Goal: Information Seeking & Learning: Learn about a topic

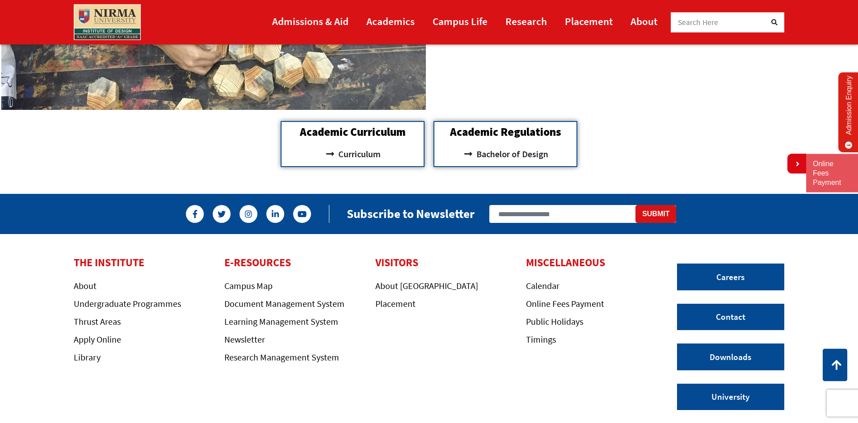
scroll to position [1048, 0]
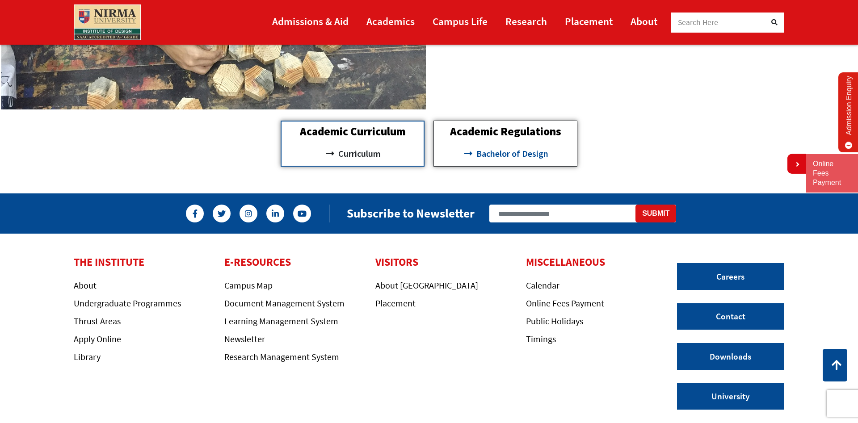
click at [506, 156] on span "Bachelor of Design" at bounding box center [511, 153] width 74 height 15
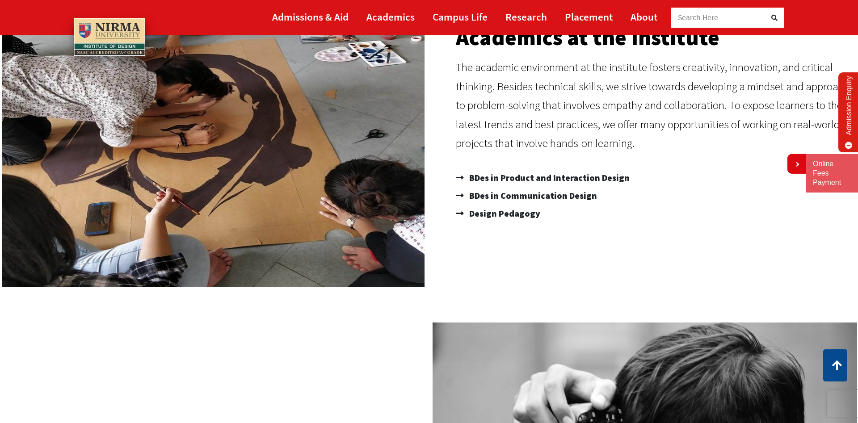
scroll to position [0, 0]
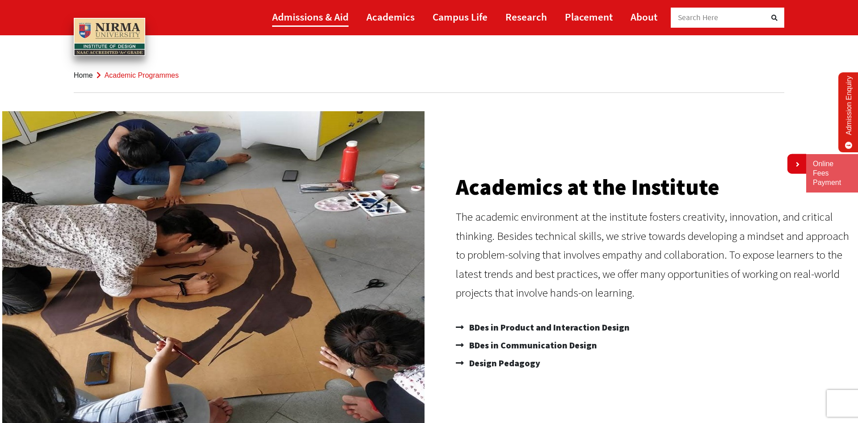
click at [298, 22] on link "Admissions & Aid" at bounding box center [310, 17] width 76 height 20
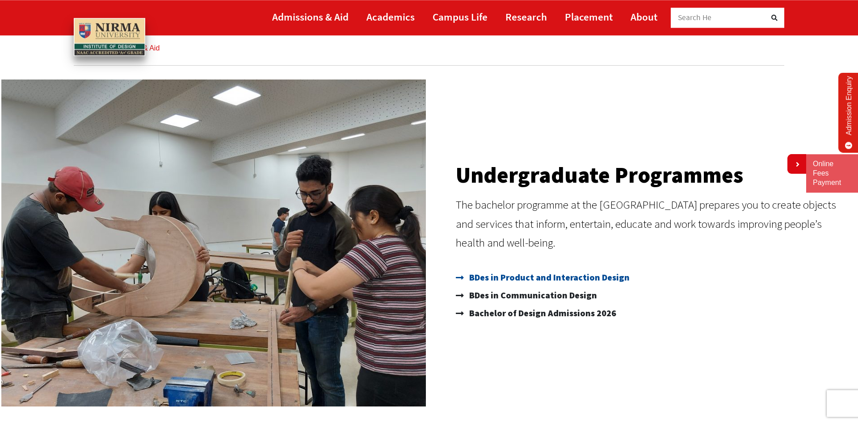
scroll to position [46, 0]
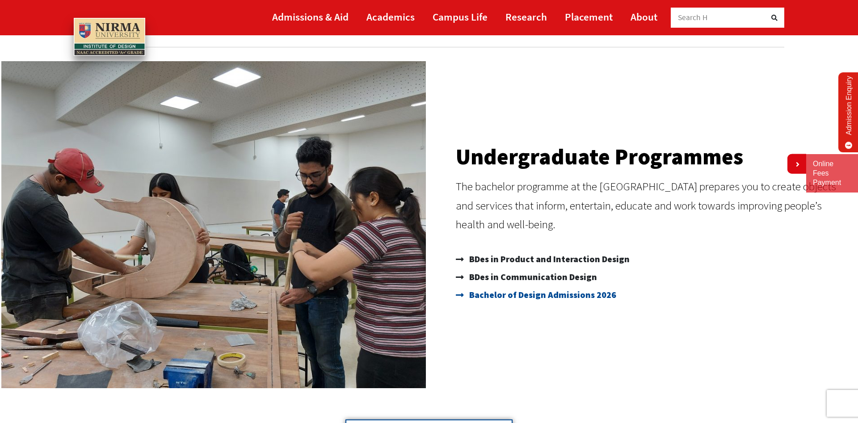
click at [550, 297] on span "Bachelor of Design Admissions 2026" at bounding box center [541, 295] width 149 height 18
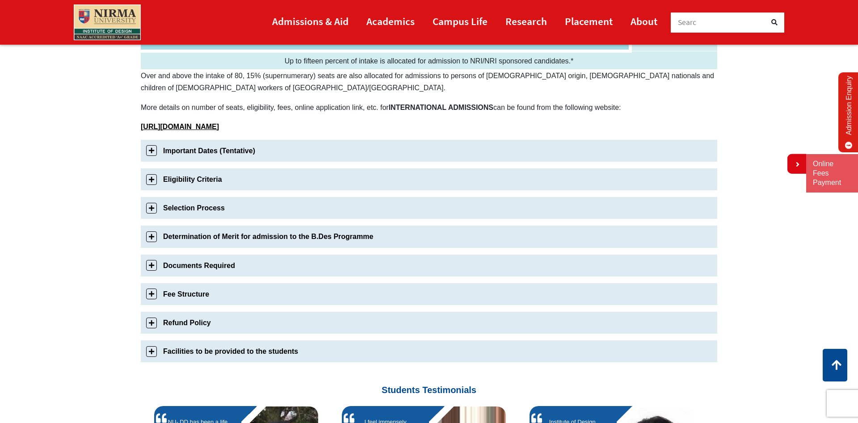
scroll to position [273, 0]
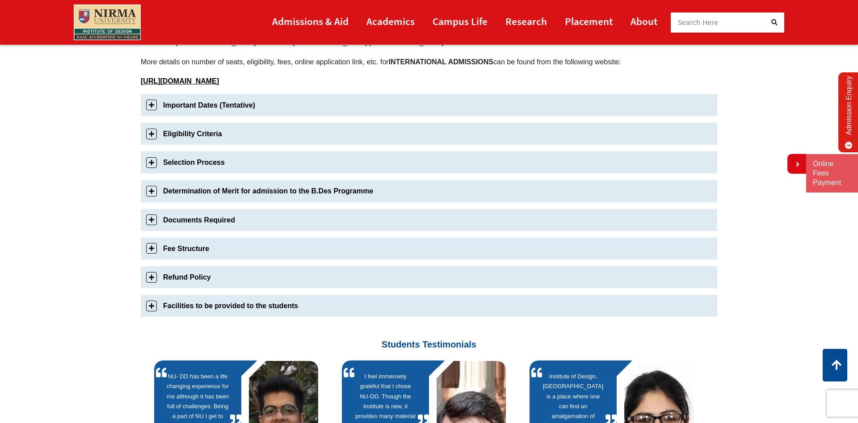
click at [176, 249] on link "Fee Structure" at bounding box center [429, 249] width 576 height 22
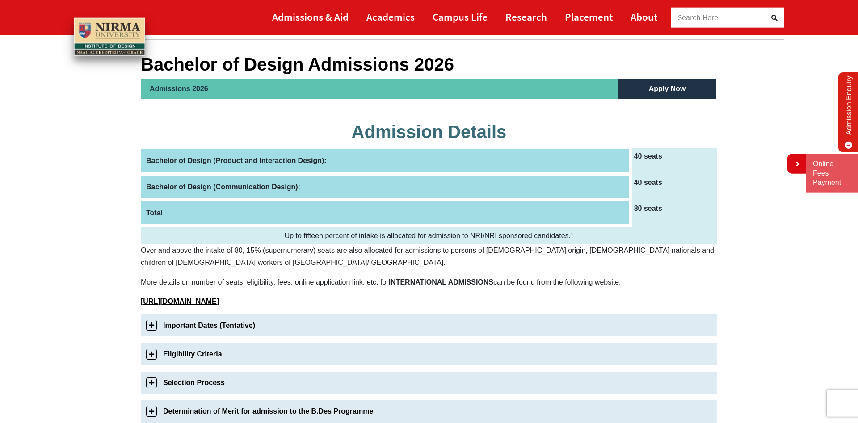
scroll to position [38, 0]
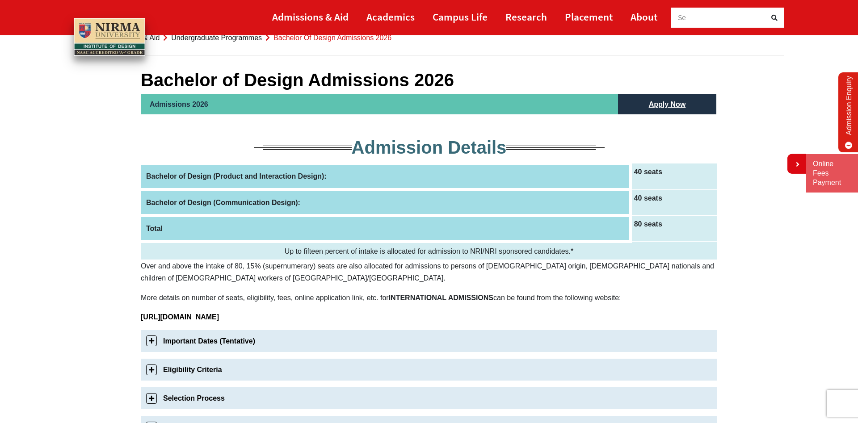
click at [317, 223] on th "Total" at bounding box center [385, 228] width 489 height 26
click at [155, 229] on th "Total" at bounding box center [385, 228] width 489 height 26
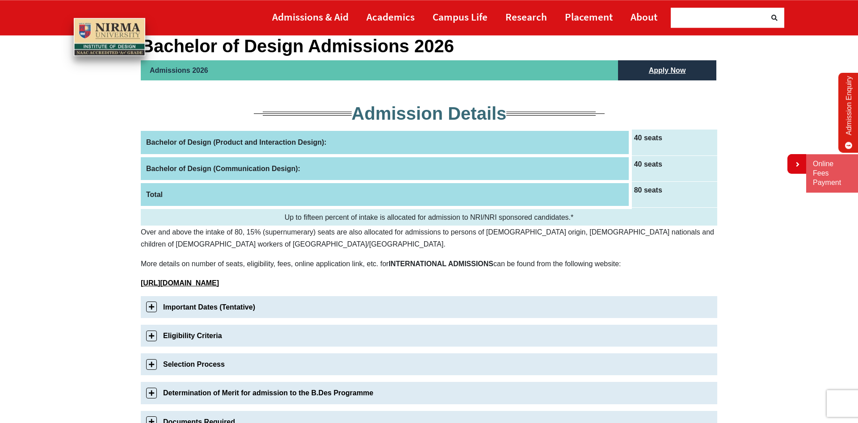
scroll to position [220, 0]
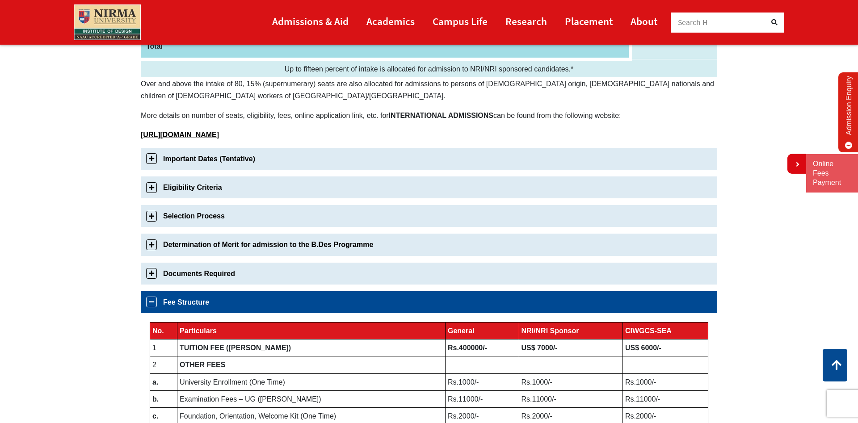
click at [186, 261] on div "Important Dates (Tentative) Sr No Details Dates for Candidates 1. Commencement …" at bounding box center [429, 348] width 576 height 401
click at [184, 272] on link "Documents Required" at bounding box center [429, 274] width 576 height 22
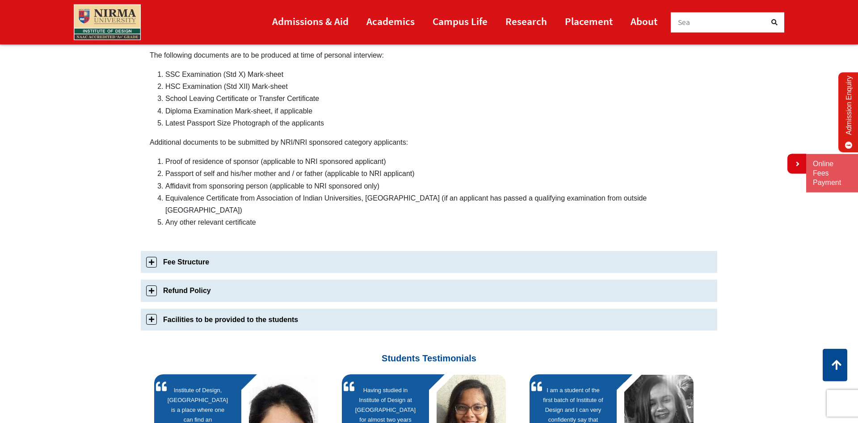
scroll to position [519, 0]
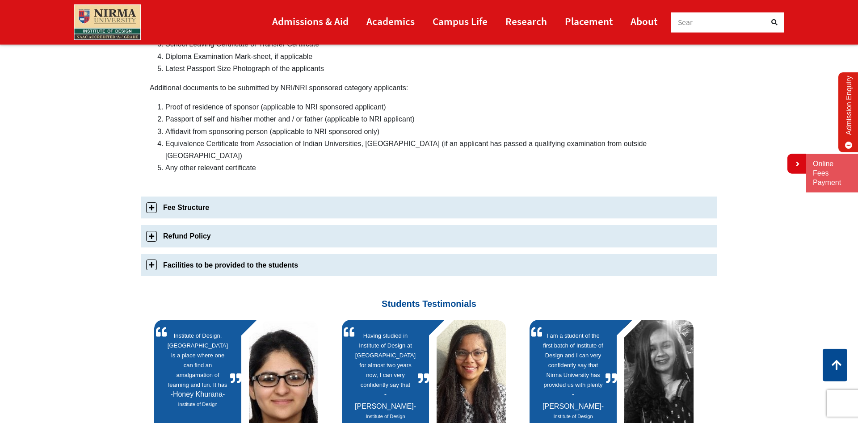
click at [233, 229] on link "Refund Policy" at bounding box center [429, 236] width 576 height 22
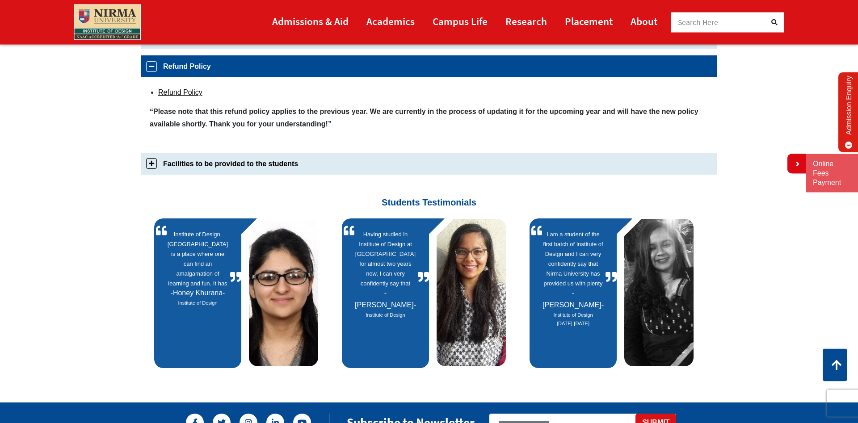
scroll to position [485, 0]
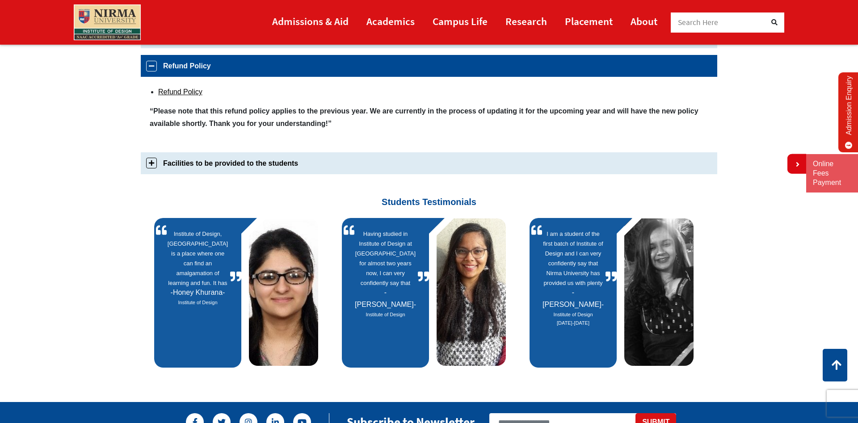
click at [264, 169] on link "Facilities to be provided to the students" at bounding box center [429, 163] width 576 height 22
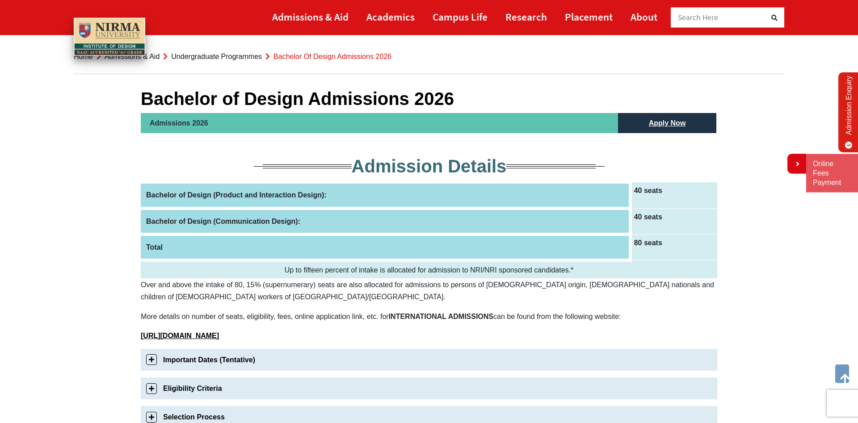
scroll to position [0, 0]
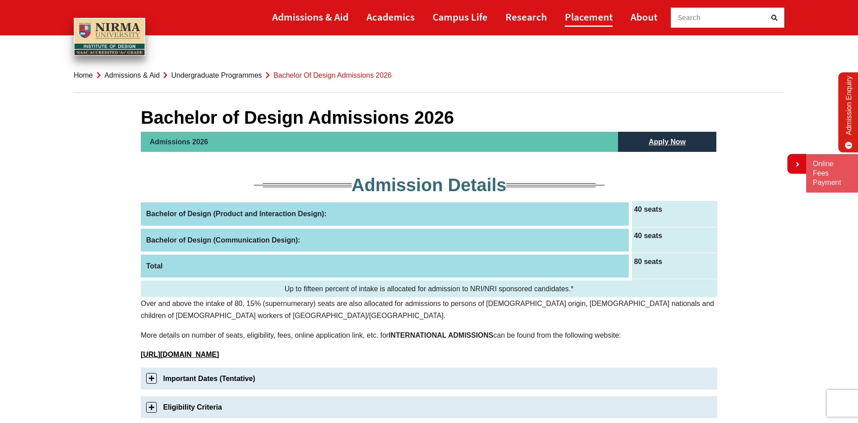
click at [586, 21] on link "Placement" at bounding box center [589, 17] width 48 height 20
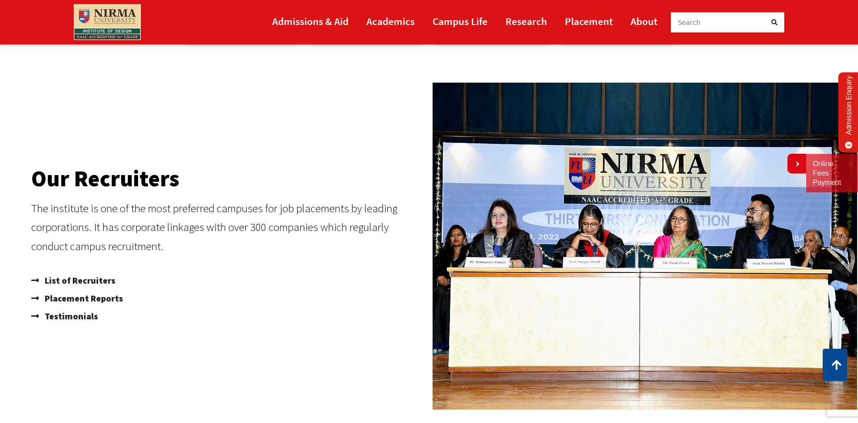
scroll to position [547, 0]
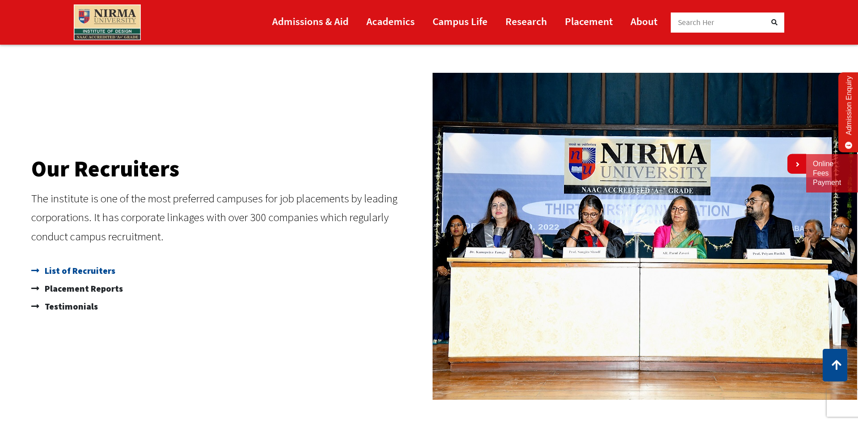
click at [75, 272] on span "List of Recruiters" at bounding box center [78, 271] width 73 height 18
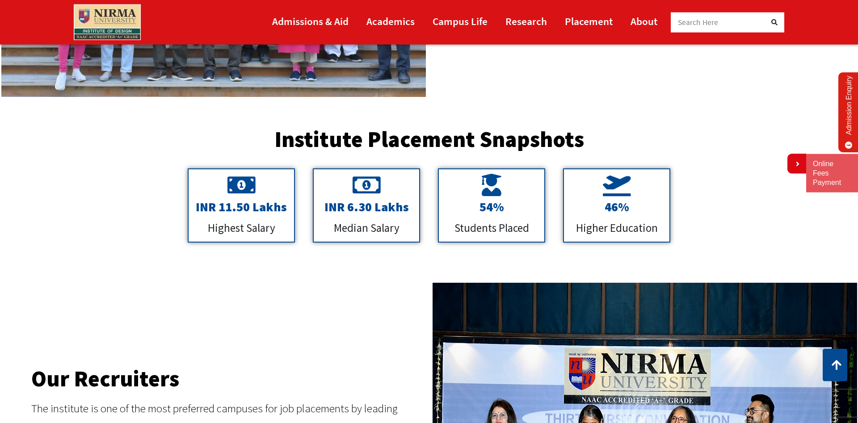
scroll to position [319, 0]
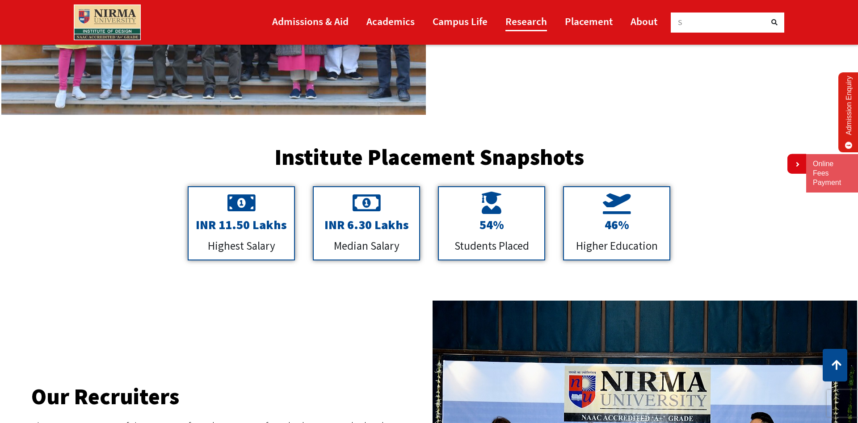
click at [529, 25] on link "Research" at bounding box center [526, 21] width 42 height 20
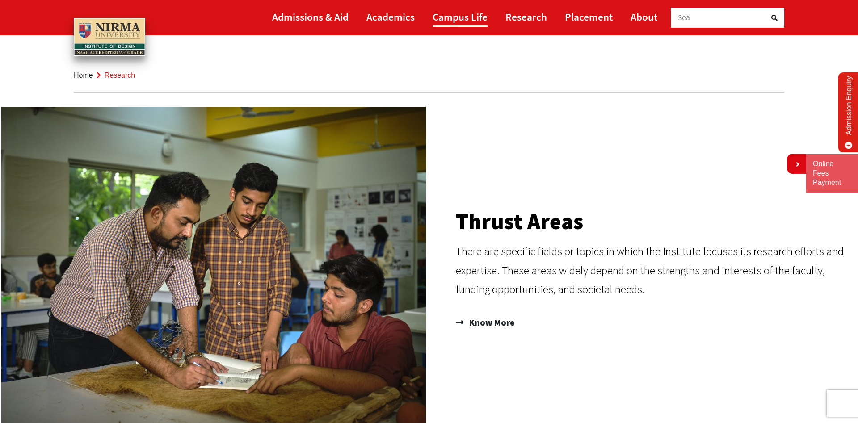
click at [467, 18] on link "Campus Life" at bounding box center [459, 17] width 55 height 20
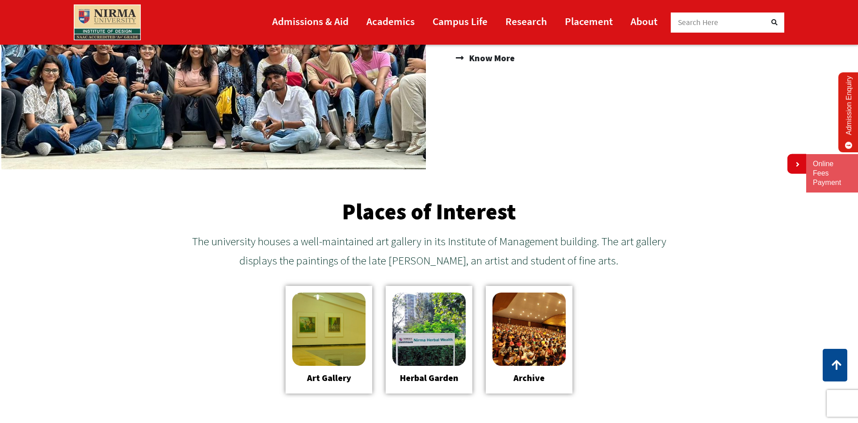
scroll to position [1048, 0]
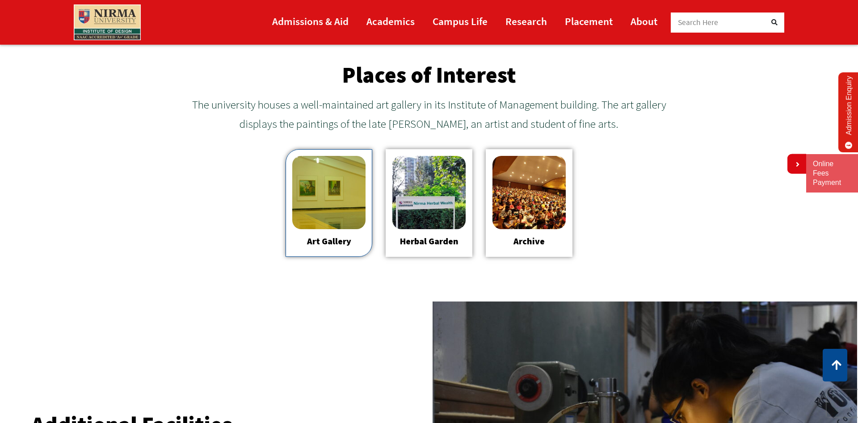
click at [346, 205] on img at bounding box center [328, 192] width 73 height 73
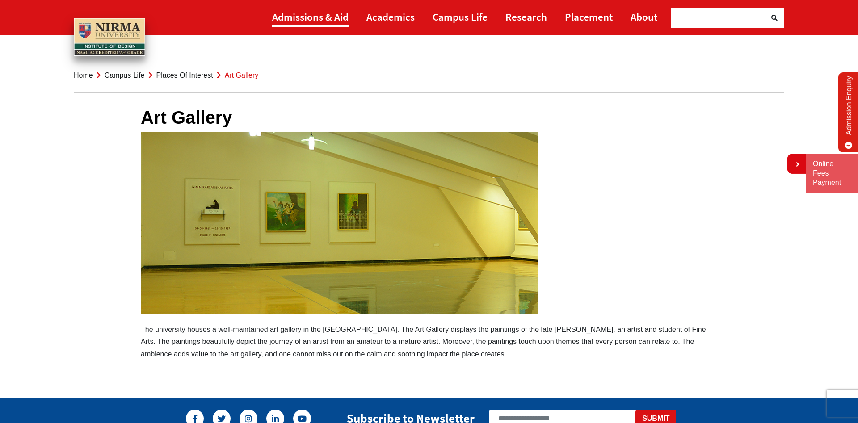
click at [323, 17] on link "Admissions & Aid" at bounding box center [310, 17] width 76 height 20
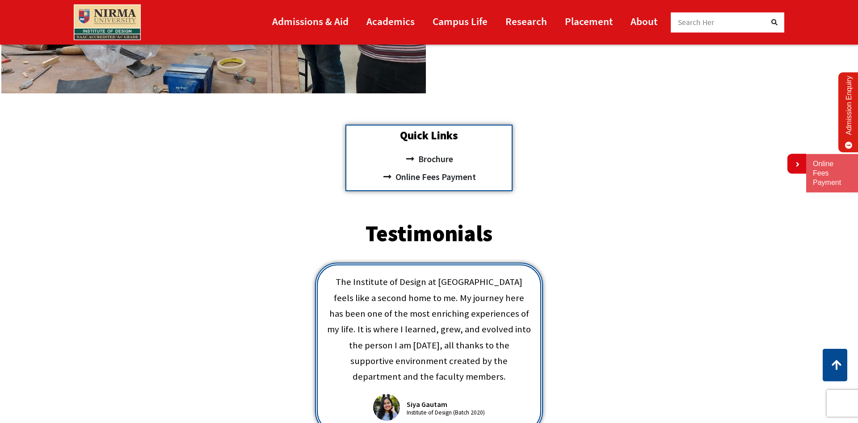
scroll to position [319, 0]
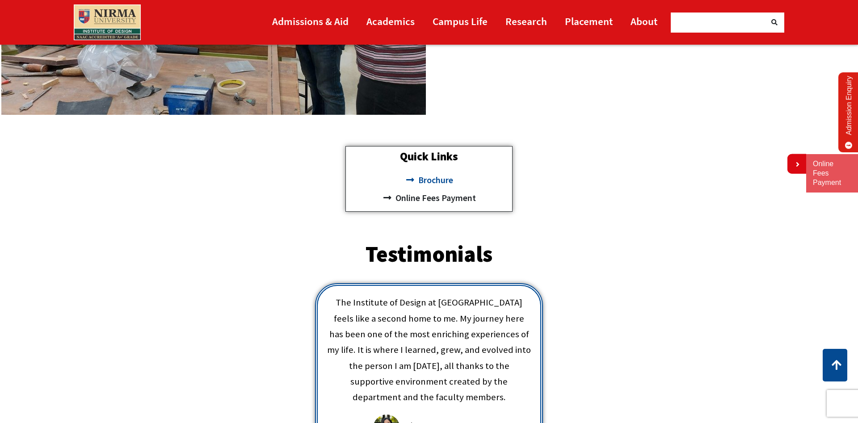
click at [439, 180] on span "Brochure" at bounding box center [434, 180] width 37 height 18
